Goal: Task Accomplishment & Management: Use online tool/utility

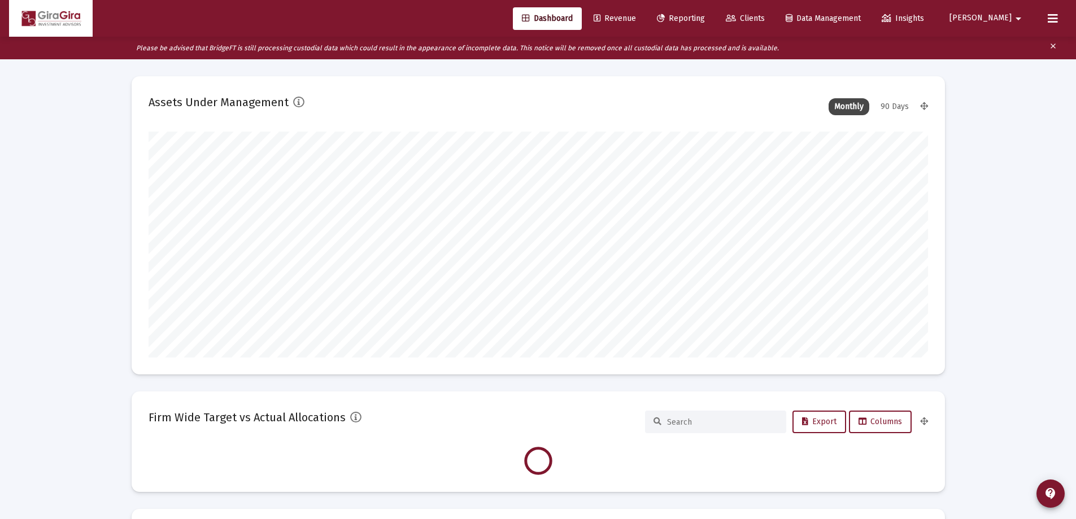
scroll to position [226, 419]
type input "[DATE]"
click at [705, 16] on span "Reporting" at bounding box center [681, 19] width 48 height 10
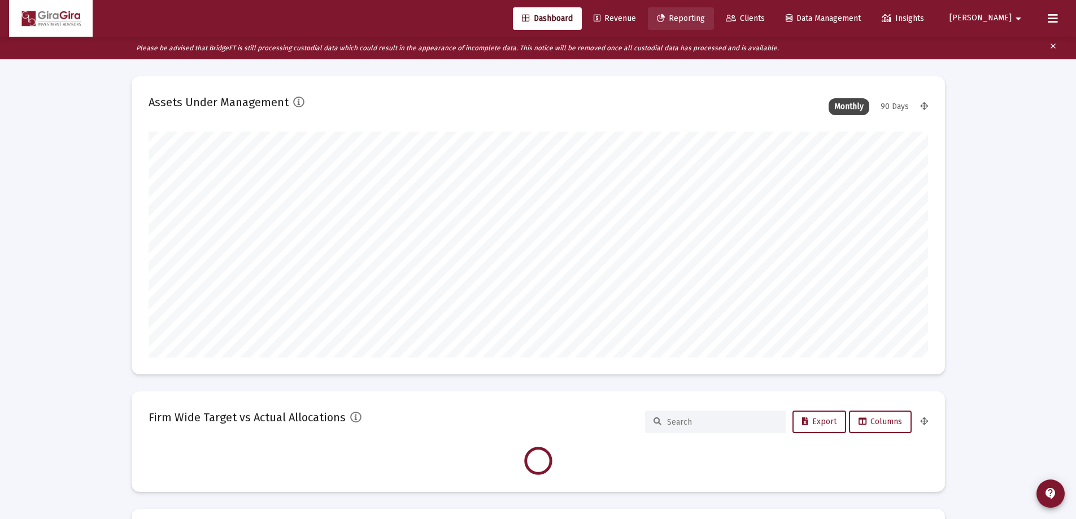
scroll to position [0, 0]
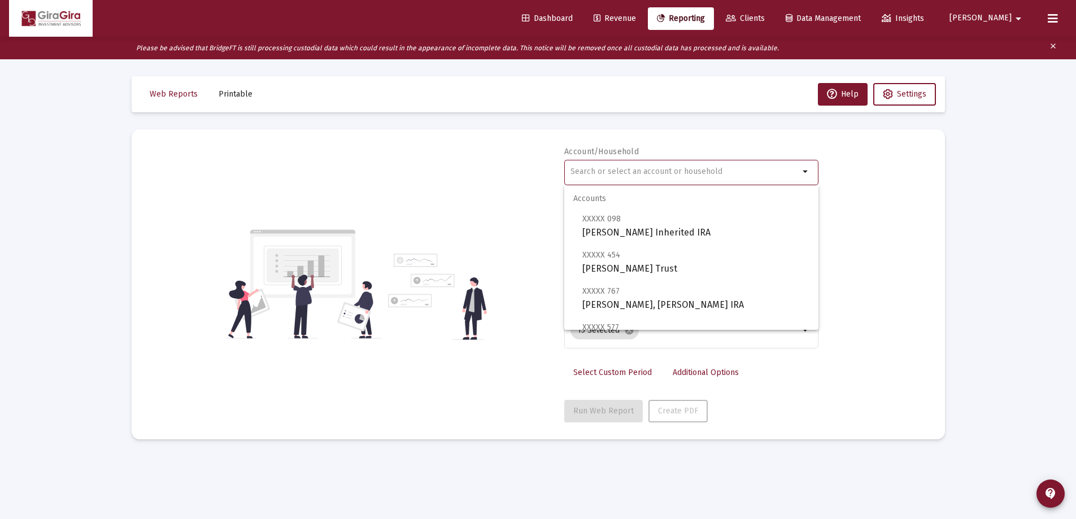
click at [591, 173] on input "text" at bounding box center [684, 171] width 229 height 9
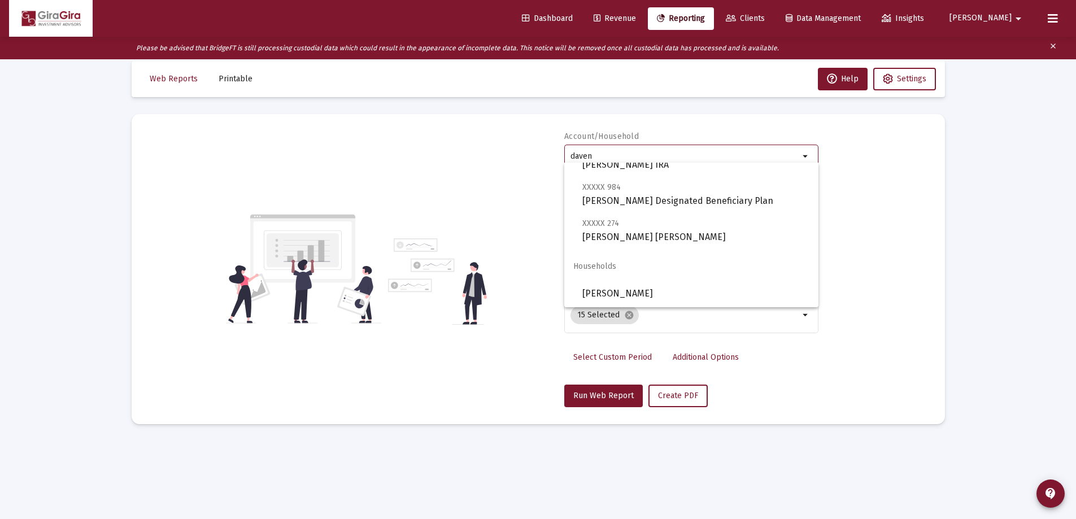
scroll to position [23, 0]
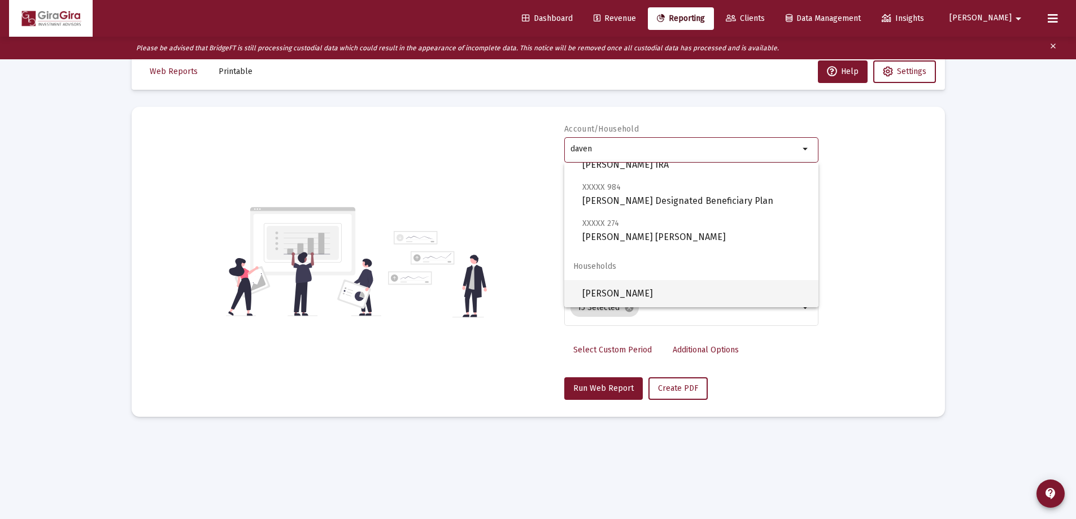
click at [676, 290] on span "[PERSON_NAME]" at bounding box center [695, 293] width 227 height 27
type input "[PERSON_NAME]"
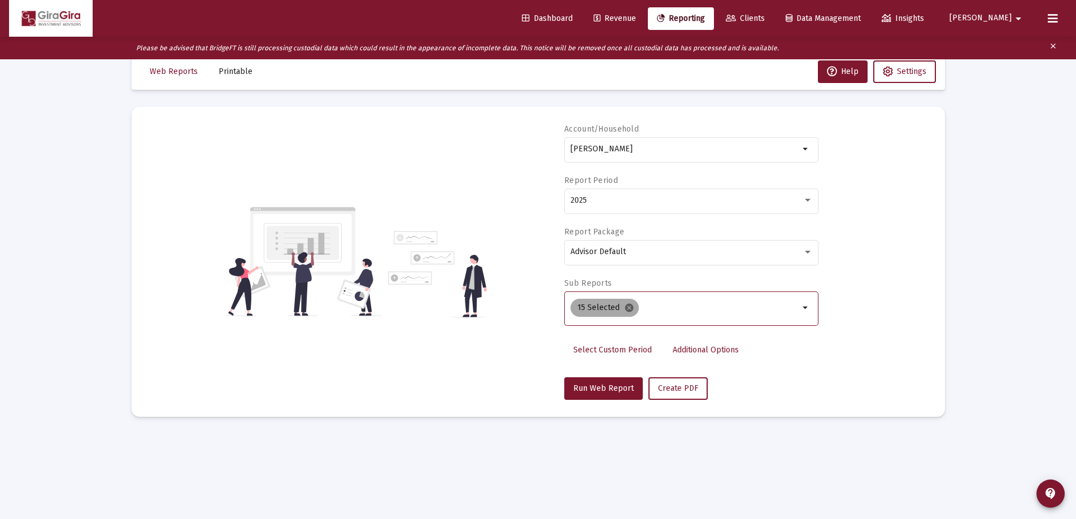
click at [626, 307] on mat-icon "cancel" at bounding box center [629, 308] width 10 height 10
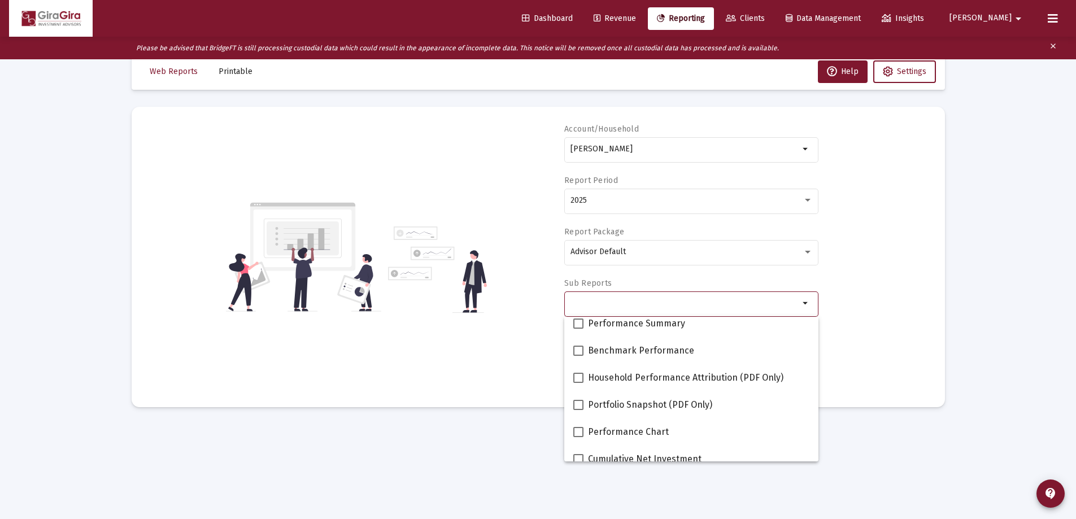
scroll to position [113, 0]
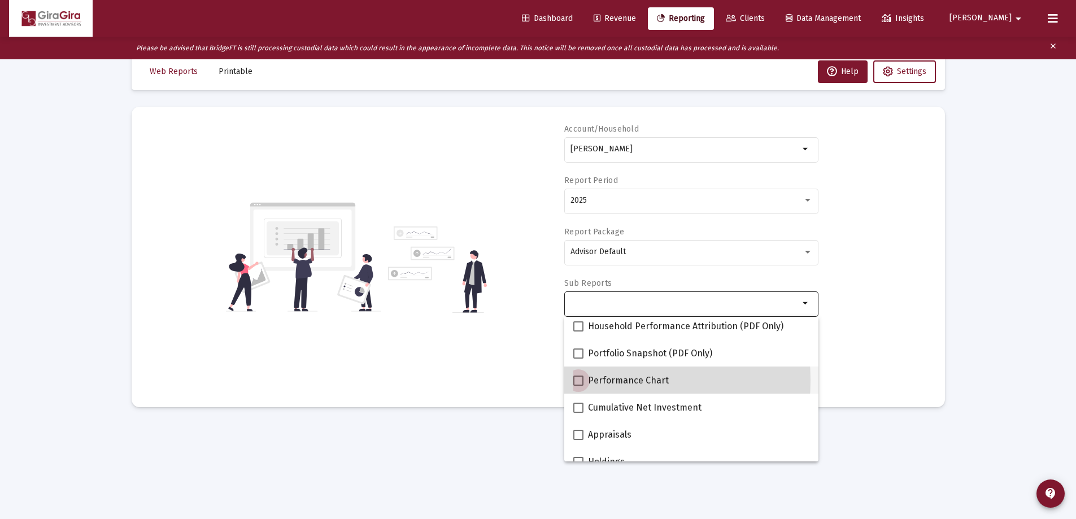
click at [580, 380] on span at bounding box center [578, 380] width 10 height 10
click at [578, 386] on input "Performance Chart" at bounding box center [578, 386] width 1 height 1
checkbox input "true"
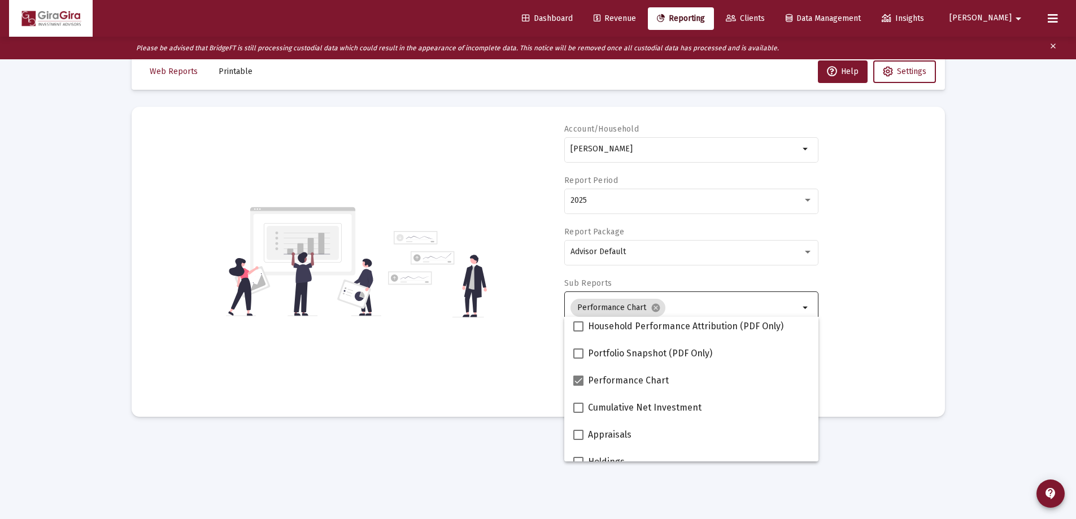
click at [846, 336] on div "Account/[PERSON_NAME] Household arrow_drop_down Report Period 2025 Report Packa…" at bounding box center [537, 262] width 779 height 276
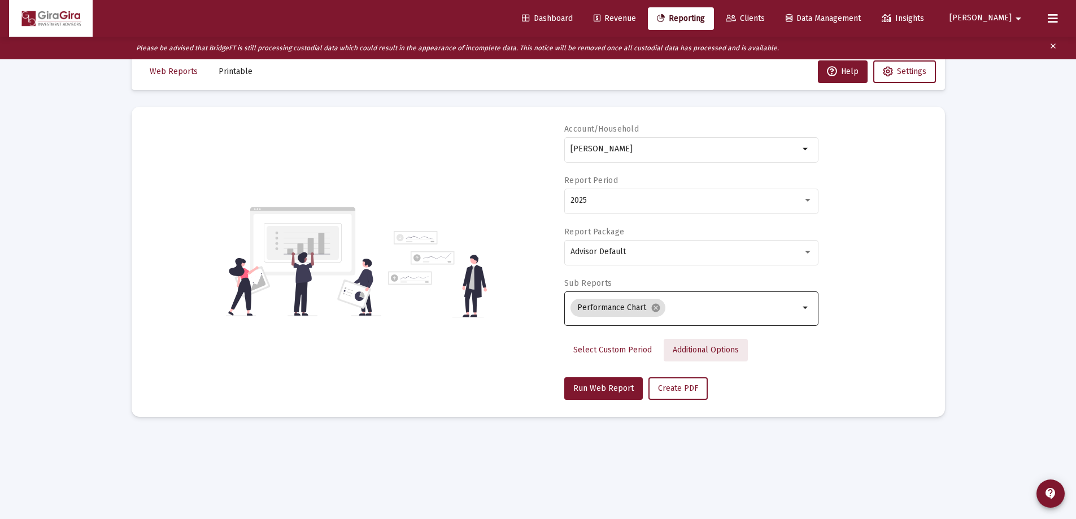
click at [702, 347] on span "Additional Options" at bounding box center [705, 350] width 66 height 10
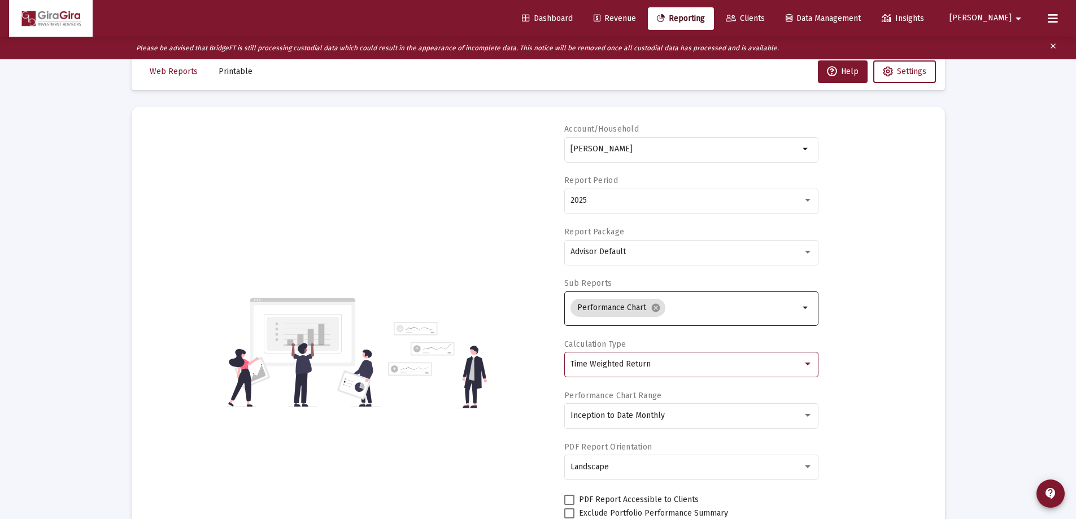
click at [630, 365] on span "Time Weighted Return" at bounding box center [610, 364] width 80 height 10
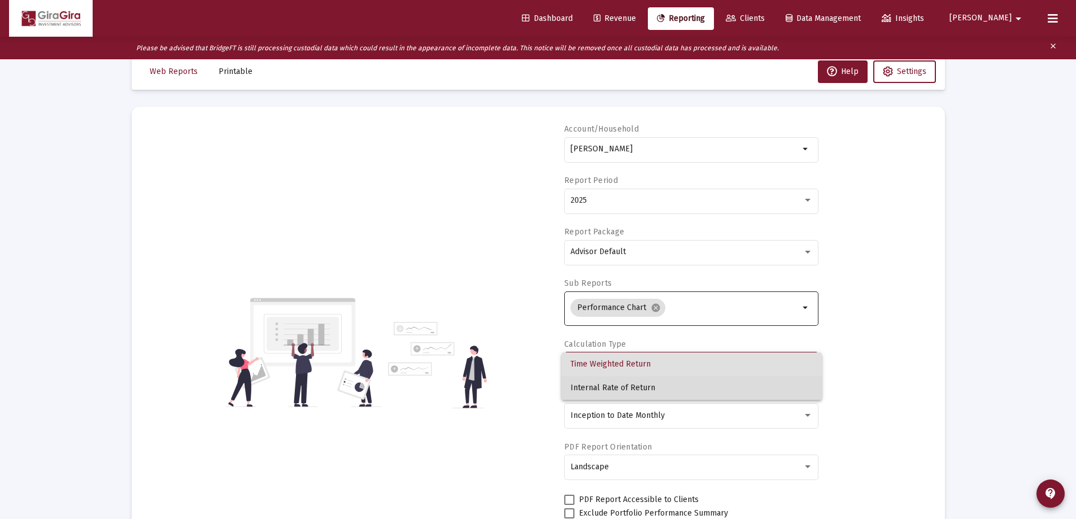
click at [617, 382] on span "Internal Rate of Return" at bounding box center [691, 388] width 242 height 24
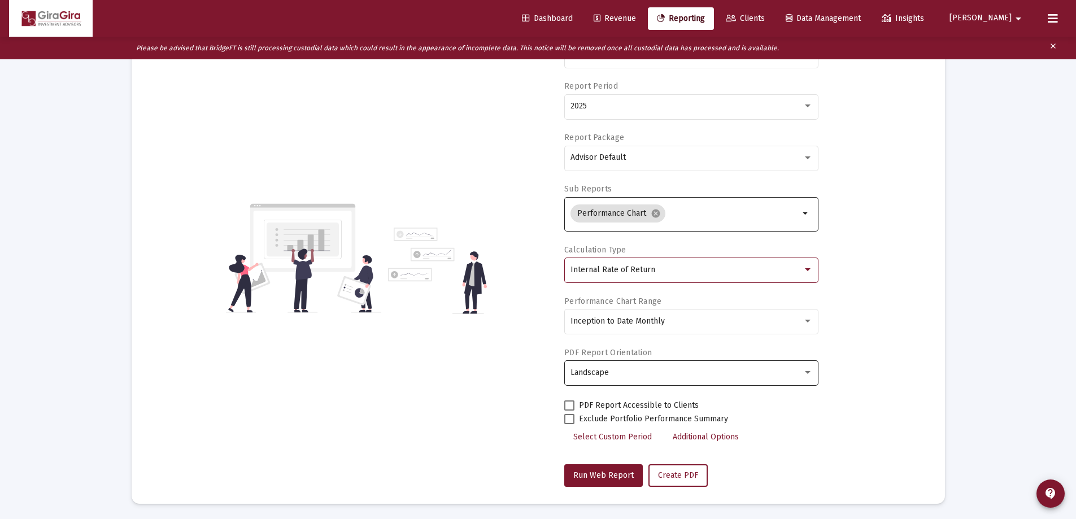
scroll to position [119, 0]
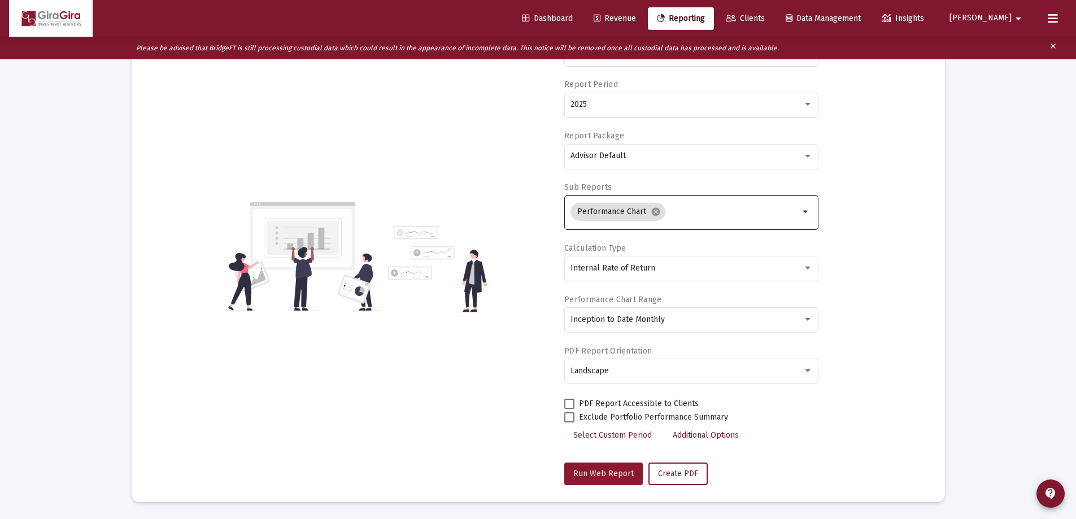
drag, startPoint x: 602, startPoint y: 469, endPoint x: 613, endPoint y: 462, distance: 12.9
click at [602, 469] on span "Run Web Report" at bounding box center [603, 474] width 60 height 10
select select "View all"
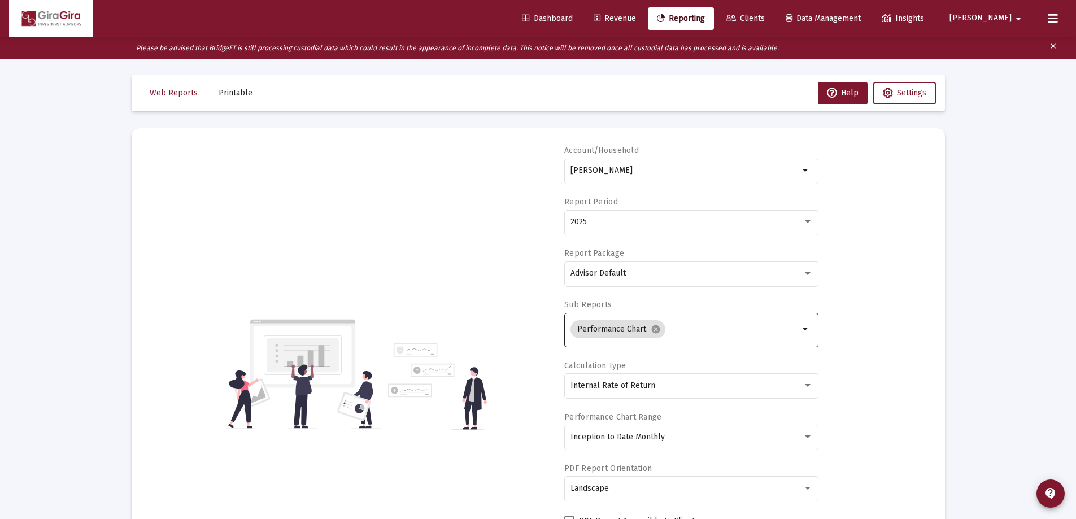
scroll to position [0, 0]
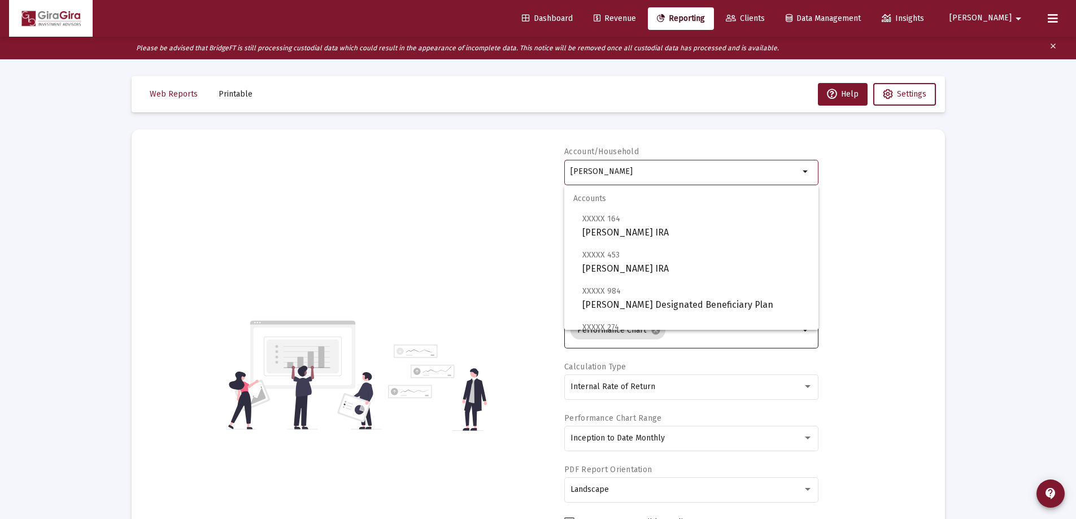
drag, startPoint x: 570, startPoint y: 169, endPoint x: 890, endPoint y: 187, distance: 320.1
click at [890, 187] on div "Account/[PERSON_NAME] Household arrow_drop_down Report Period 2025 Report Packa…" at bounding box center [537, 374] width 779 height 457
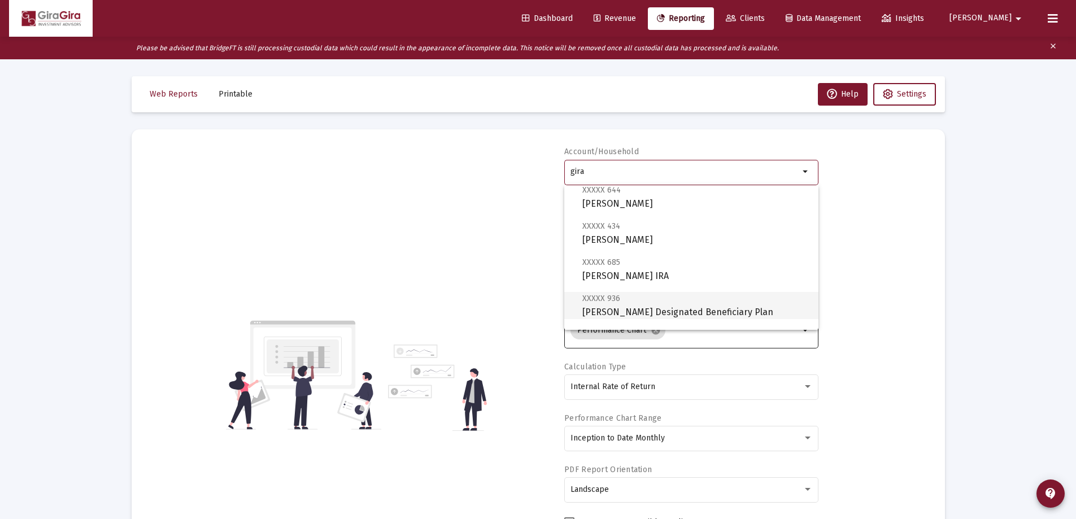
scroll to position [226, 0]
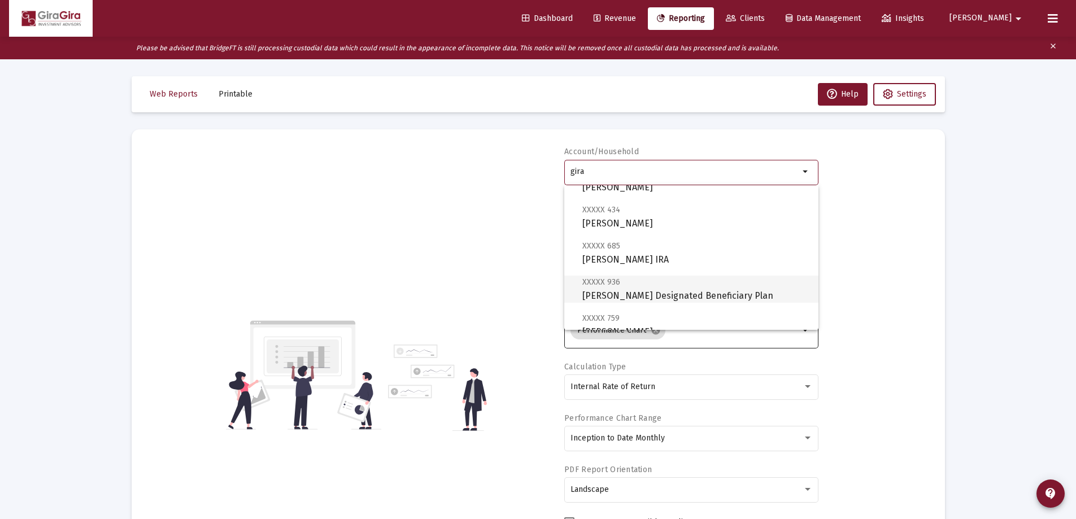
click at [624, 286] on span "XXXXX 936 [PERSON_NAME] Designated Beneficiary Plan" at bounding box center [695, 289] width 227 height 28
type input "[PERSON_NAME] Designated Beneficiary Plan"
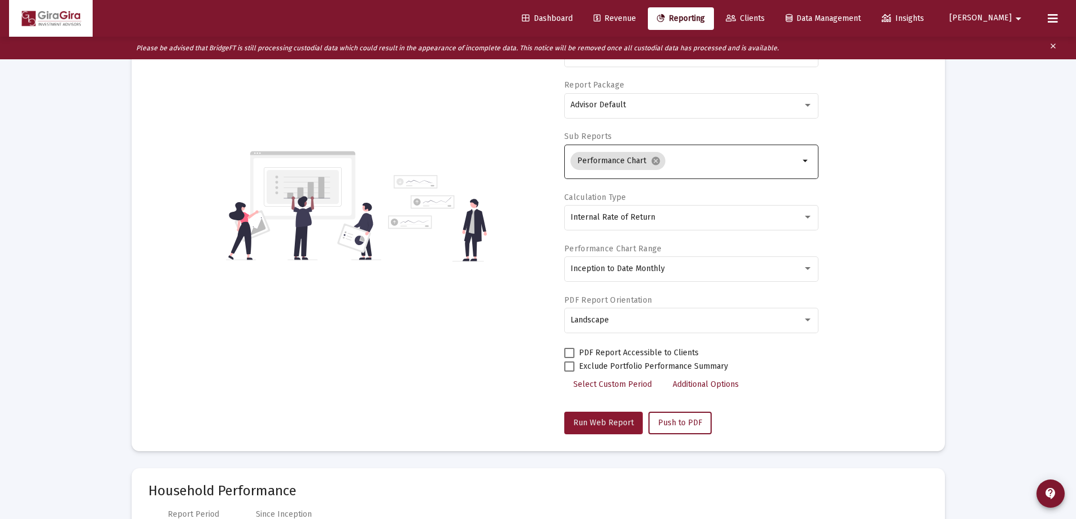
click at [600, 421] on span "Run Web Report" at bounding box center [603, 423] width 60 height 10
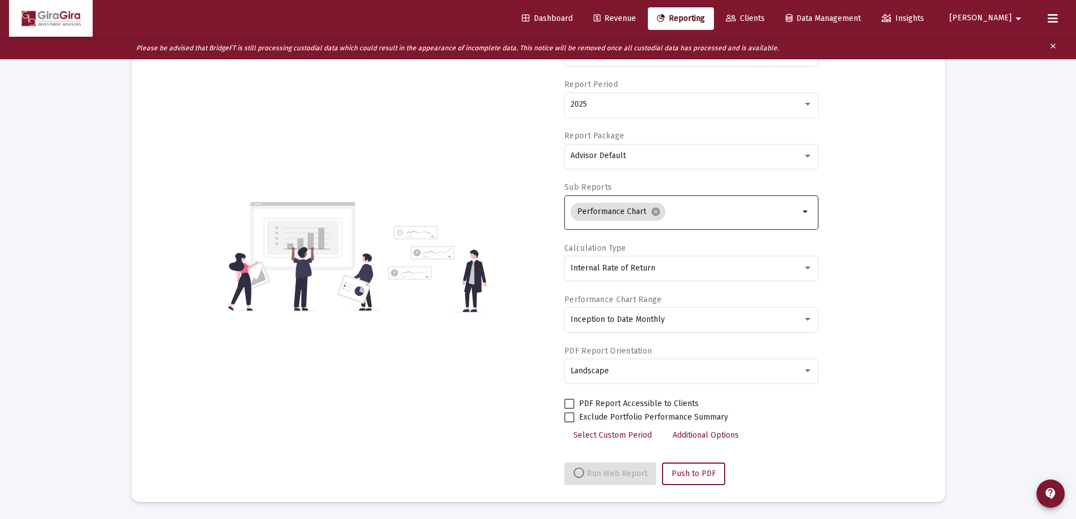
select select "View all"
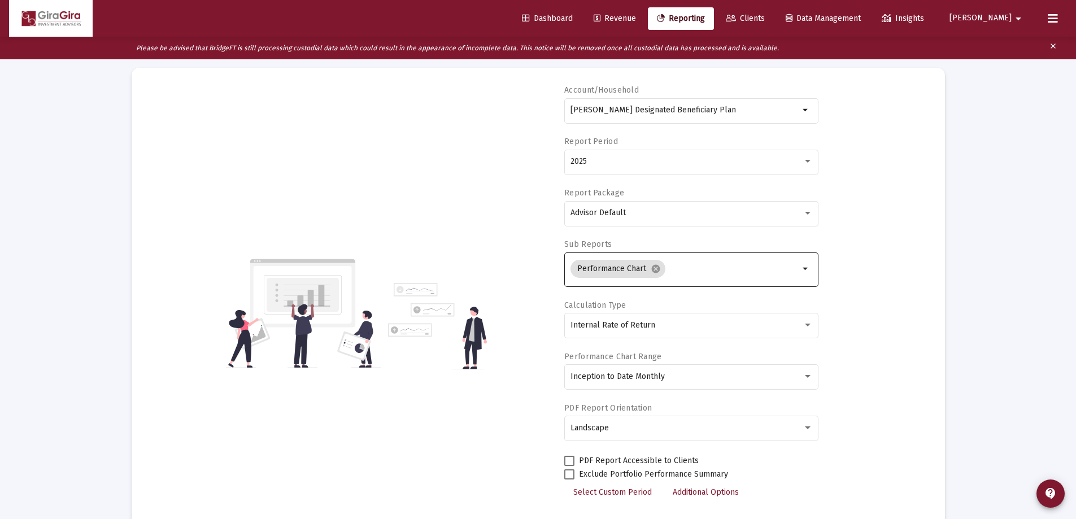
scroll to position [0, 0]
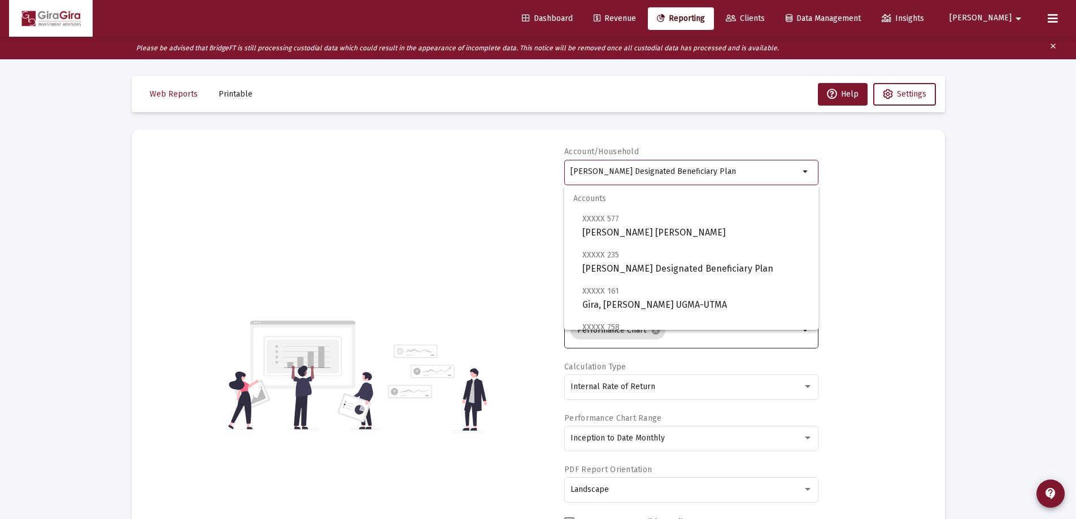
drag, startPoint x: 571, startPoint y: 169, endPoint x: 1162, endPoint y: 200, distance: 591.9
click at [1076, 200] on html "Dashboard Revenue Reporting Clients Data Management Insights [PERSON_NAME] Plea…" at bounding box center [538, 259] width 1076 height 519
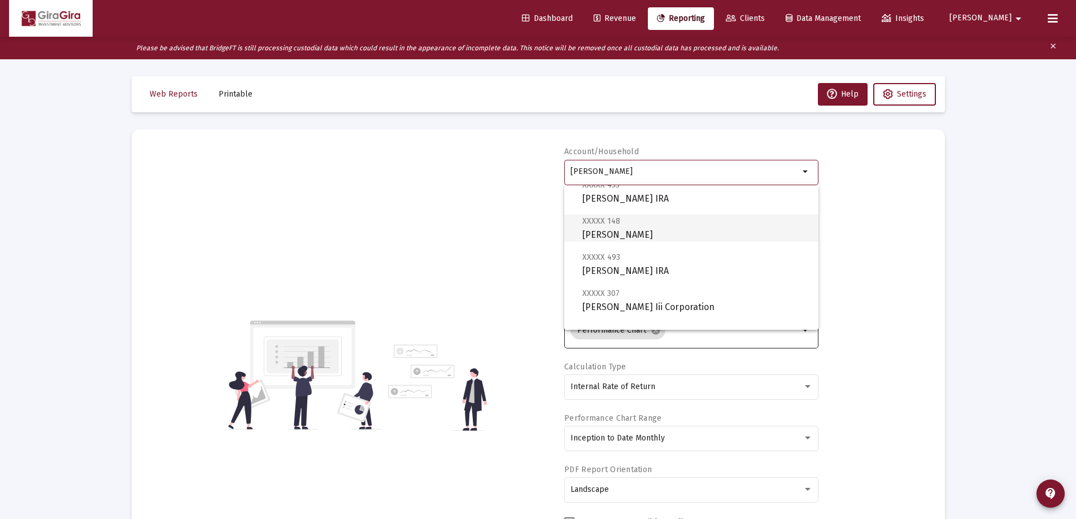
scroll to position [452, 0]
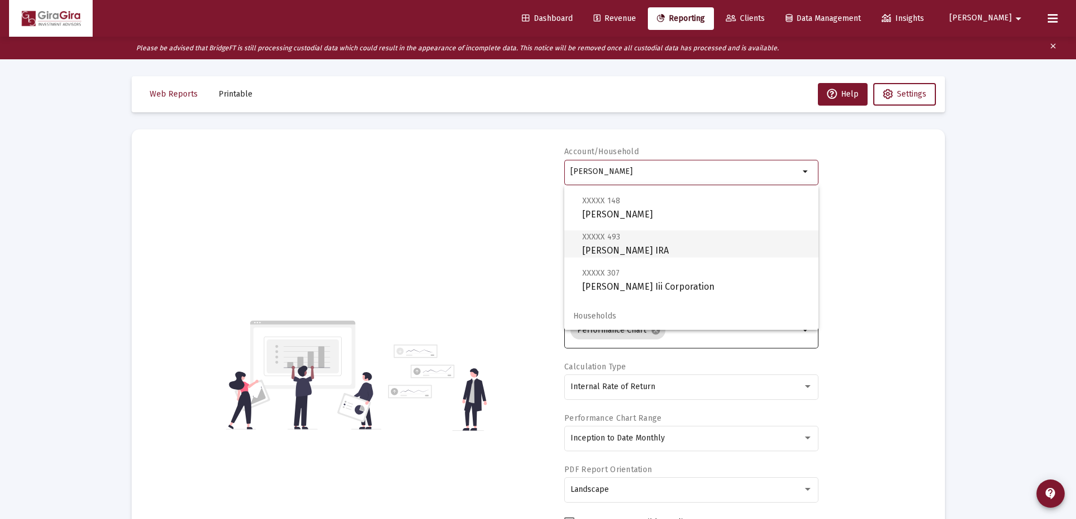
click at [620, 245] on span "XXXXX 493 [PERSON_NAME] IRA" at bounding box center [695, 244] width 227 height 28
type input "[PERSON_NAME] IRA"
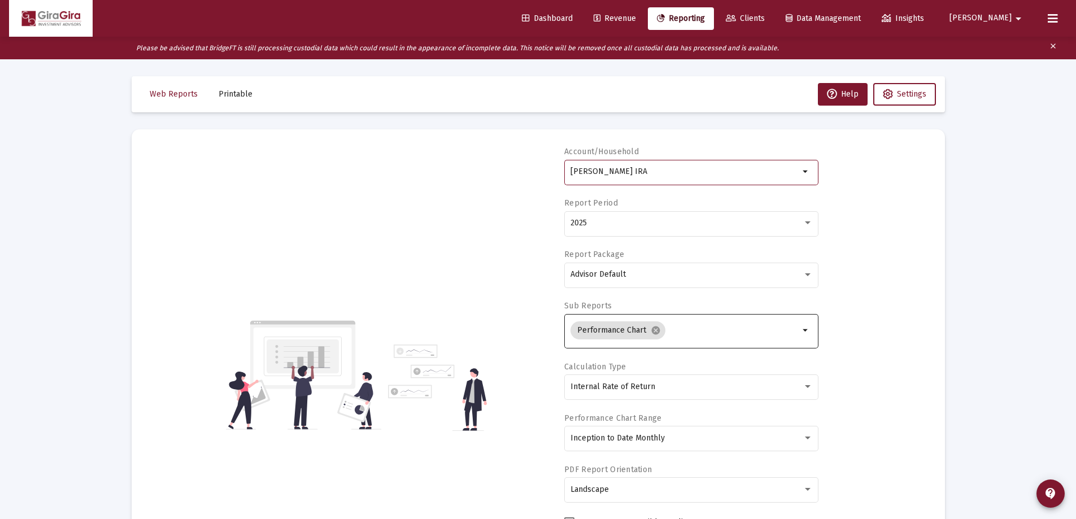
scroll to position [56, 0]
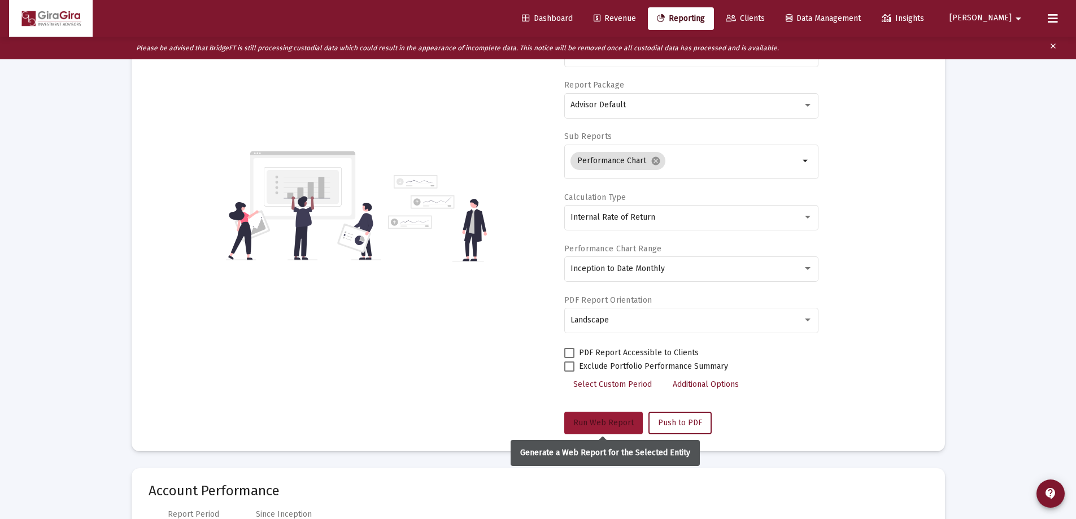
click at [596, 421] on span "Run Web Report" at bounding box center [603, 423] width 60 height 10
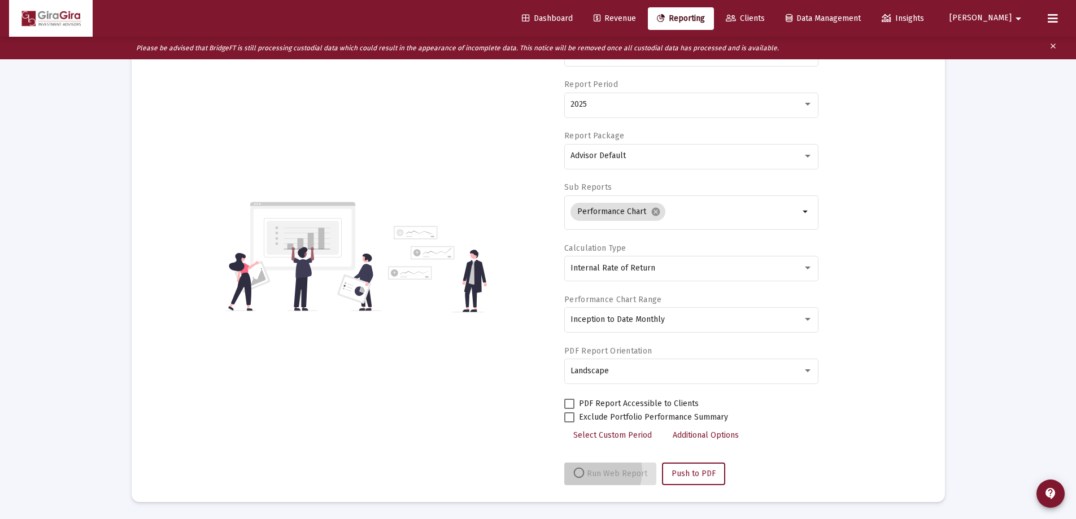
scroll to position [119, 0]
select select "View all"
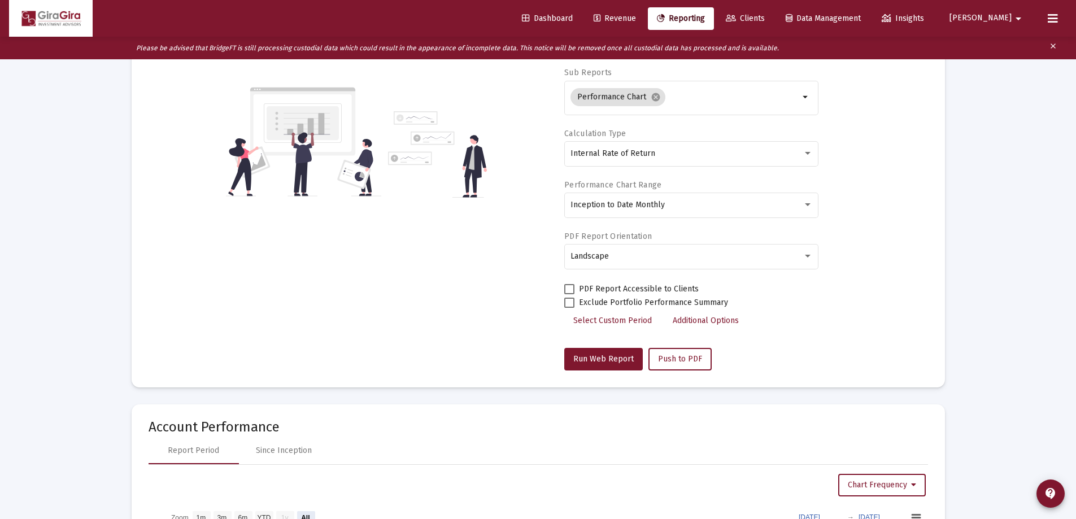
scroll to position [339, 0]
